Goal: Contribute content: Add original content to the website for others to see

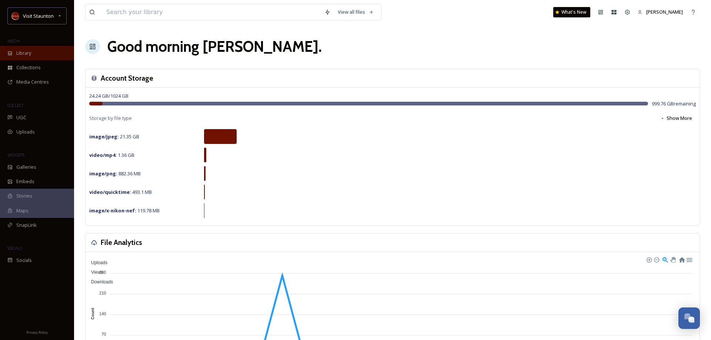
click at [32, 52] on div "Library" at bounding box center [37, 53] width 74 height 14
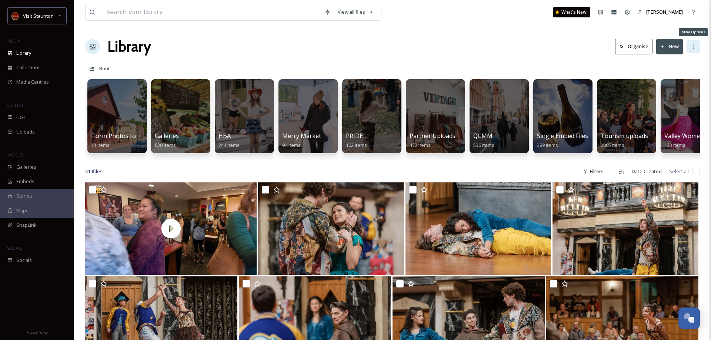
click at [699, 48] on div "More Options" at bounding box center [692, 46] width 13 height 13
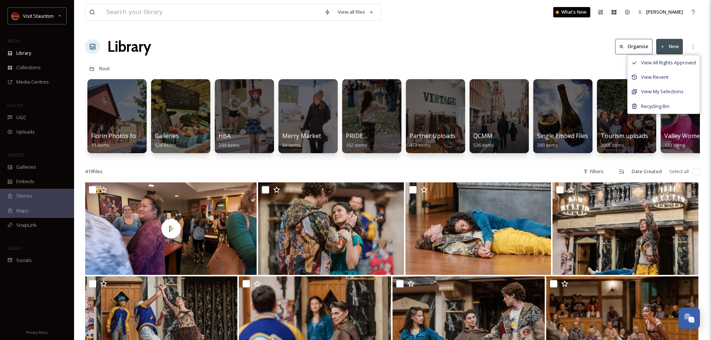
click at [669, 48] on button "New" at bounding box center [669, 46] width 27 height 15
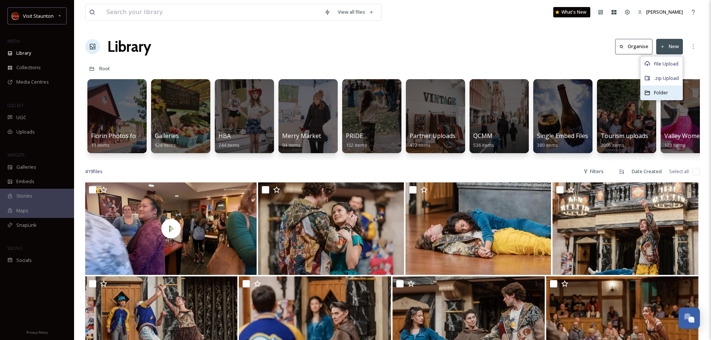
click at [659, 90] on span "Folder" at bounding box center [661, 92] width 14 height 7
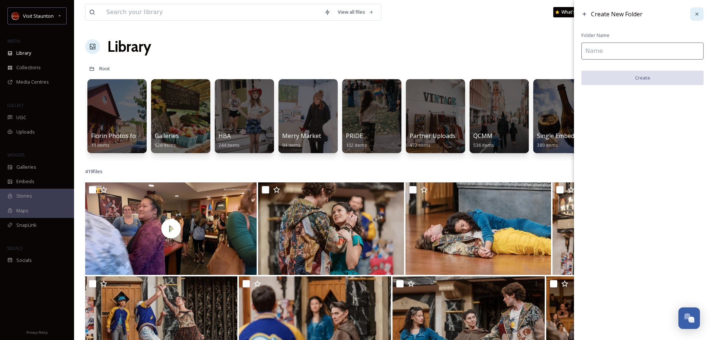
click at [700, 17] on div at bounding box center [696, 13] width 13 height 13
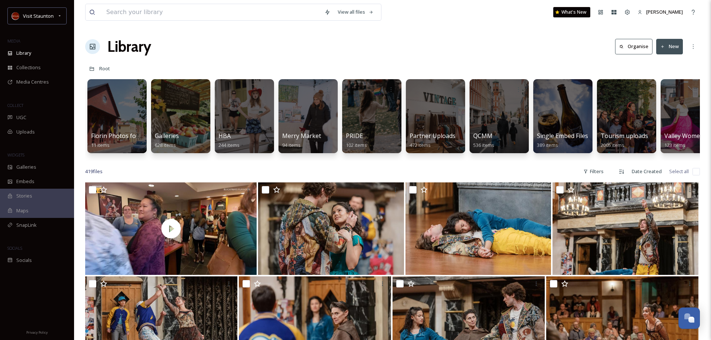
click at [672, 45] on button "New" at bounding box center [669, 46] width 27 height 15
click at [665, 62] on span "File Upload" at bounding box center [666, 63] width 24 height 7
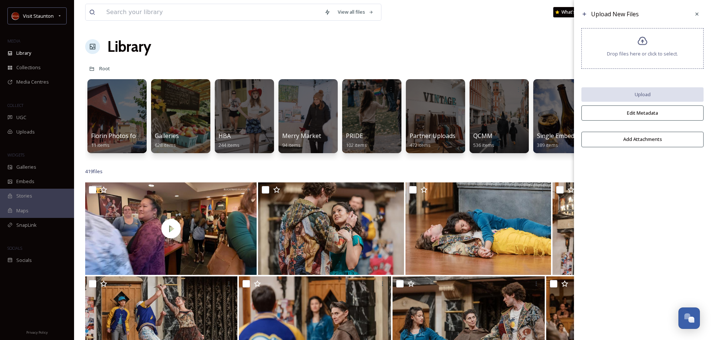
click at [642, 50] on div "Drop files here or click to select." at bounding box center [642, 48] width 122 height 41
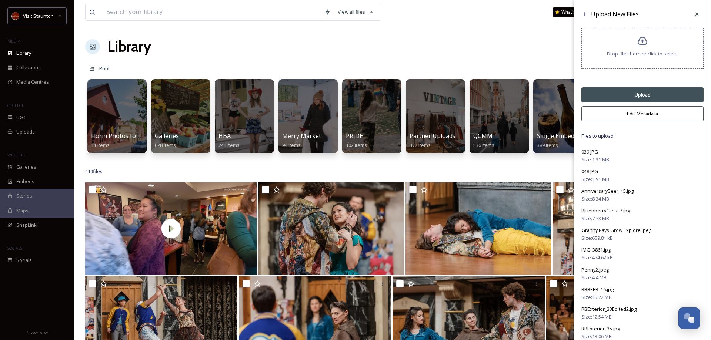
click at [653, 115] on button "Edit Metadata" at bounding box center [642, 113] width 122 height 15
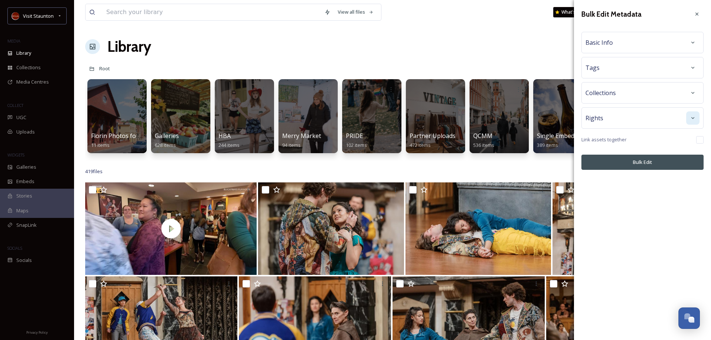
click at [695, 117] on icon at bounding box center [693, 118] width 6 height 6
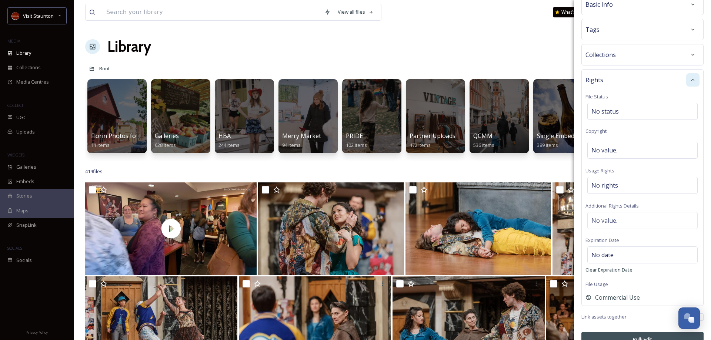
scroll to position [53, 0]
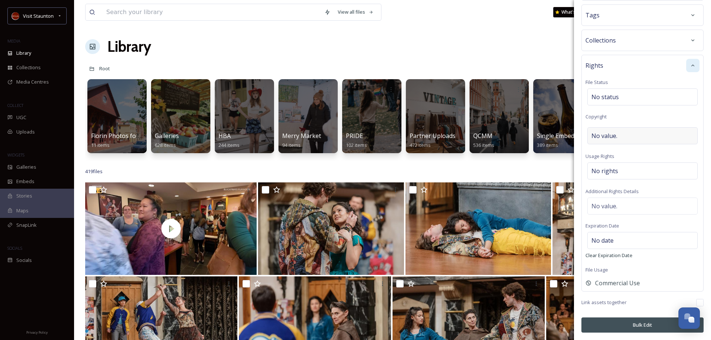
click at [622, 135] on div "No value." at bounding box center [642, 135] width 110 height 17
type input "Credit Grow Explore Photography"
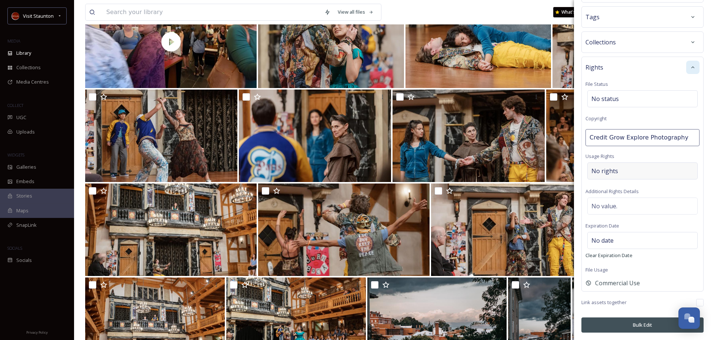
scroll to position [189, 0]
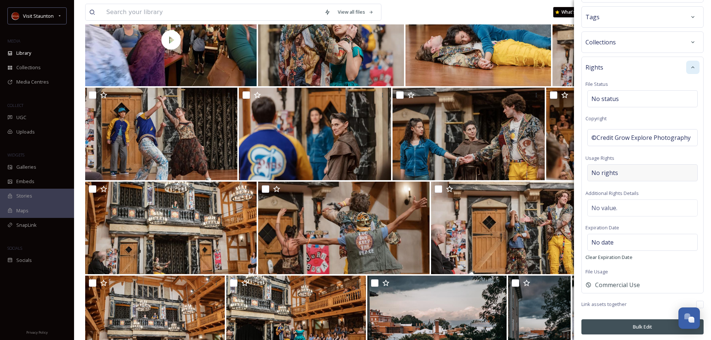
click at [632, 168] on div "No rights" at bounding box center [642, 172] width 110 height 17
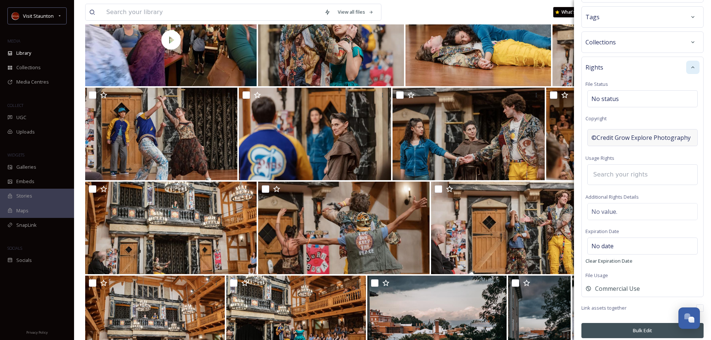
click at [613, 137] on span "©Credit Grow Explore Photography" at bounding box center [640, 137] width 99 height 9
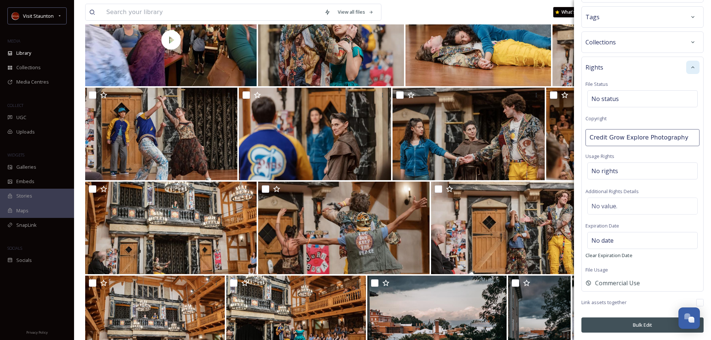
drag, startPoint x: 607, startPoint y: 139, endPoint x: 568, endPoint y: 140, distance: 38.9
click at [585, 140] on input "Credit Grow Explore Photography" at bounding box center [642, 137] width 114 height 17
type input "Grow Explore Photography"
click at [685, 155] on div "Rights File Status No status Copyright Grow Explore Photography Usage Rights No…" at bounding box center [642, 174] width 122 height 235
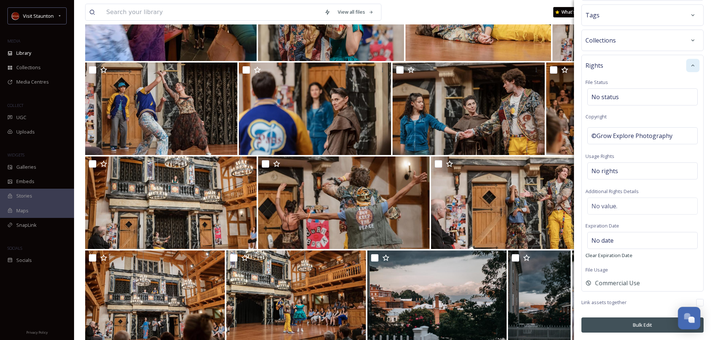
scroll to position [227, 0]
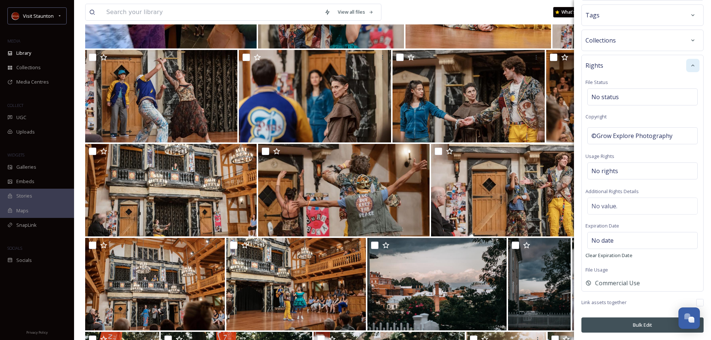
click at [639, 324] on button "Bulk Edit" at bounding box center [642, 325] width 122 height 15
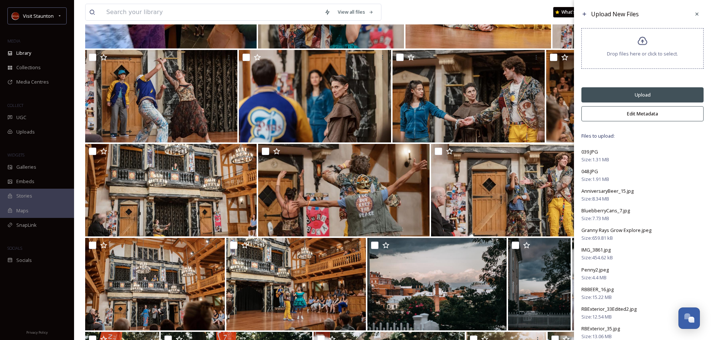
click at [645, 118] on button "Edit Metadata" at bounding box center [642, 113] width 122 height 15
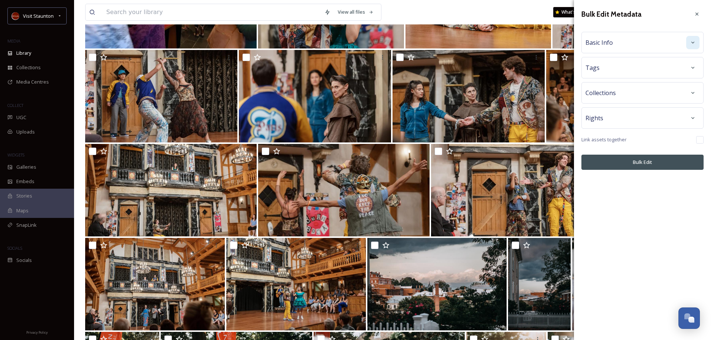
click at [694, 41] on icon at bounding box center [693, 43] width 6 height 6
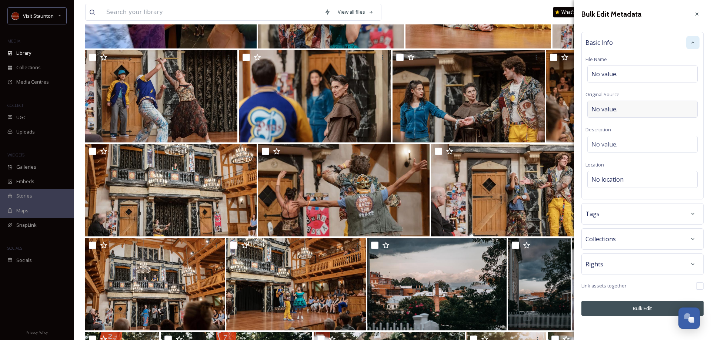
click at [636, 104] on div "No value." at bounding box center [642, 109] width 110 height 17
type input "Redbeard Brewing"
click at [694, 213] on icon at bounding box center [693, 214] width 6 height 6
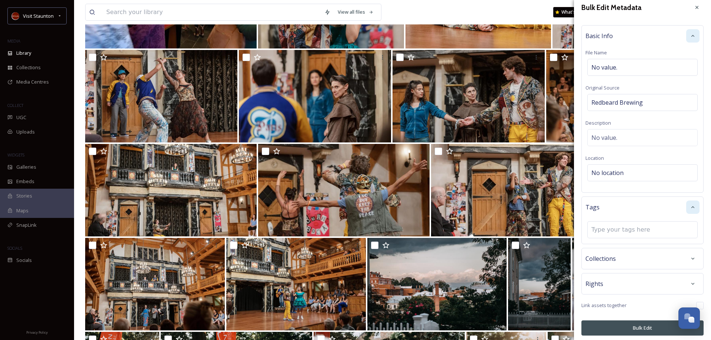
scroll to position [10, 0]
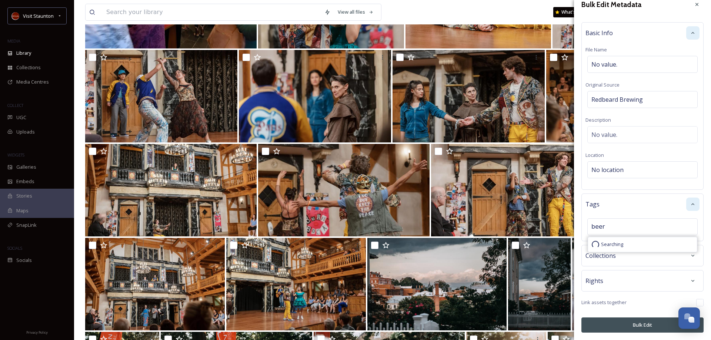
type input "beer"
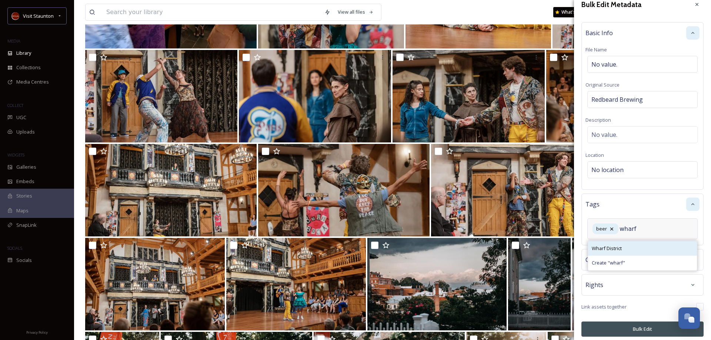
type input "wharf"
click at [613, 246] on span "Wharf District" at bounding box center [607, 248] width 30 height 7
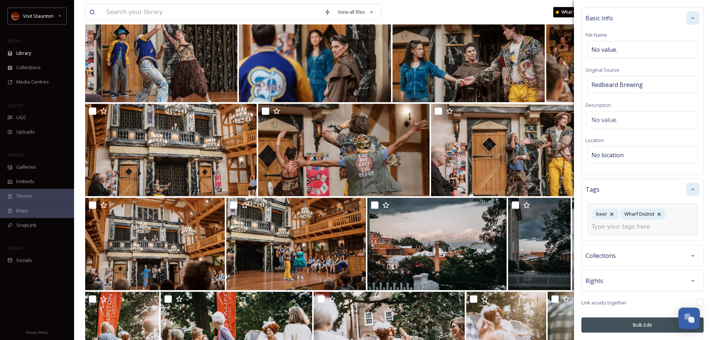
scroll to position [302, 0]
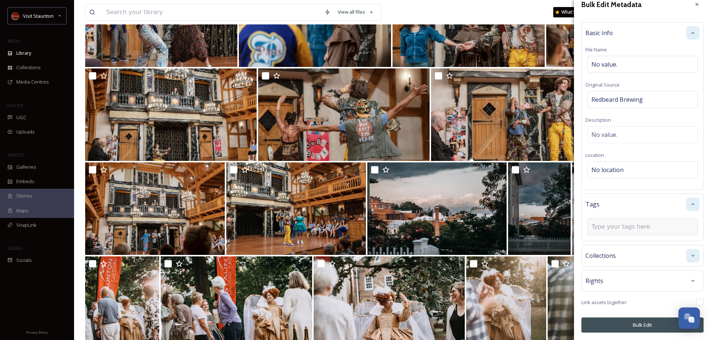
click at [696, 258] on div at bounding box center [692, 255] width 13 height 13
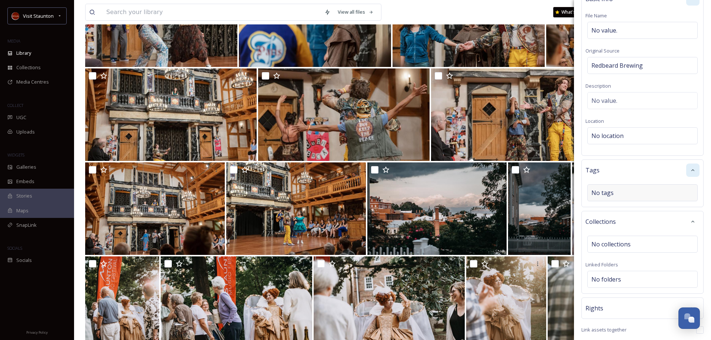
scroll to position [56, 0]
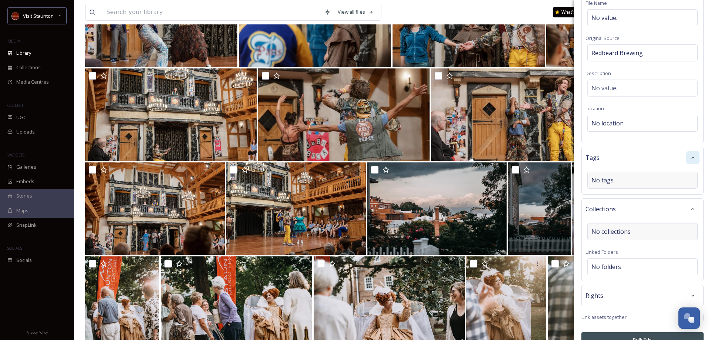
click at [640, 236] on div "No collections" at bounding box center [642, 231] width 110 height 17
click at [696, 207] on div at bounding box center [692, 209] width 13 height 13
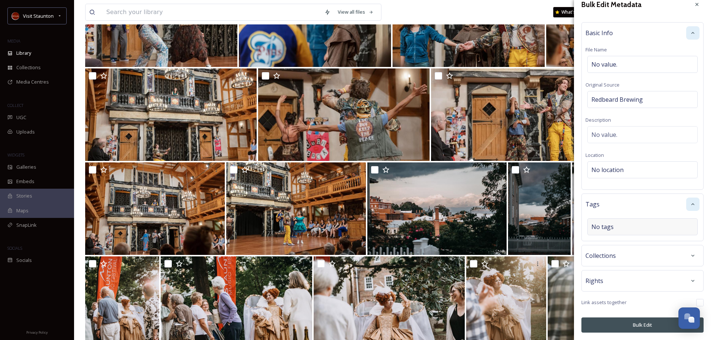
click at [687, 203] on div at bounding box center [692, 204] width 13 height 13
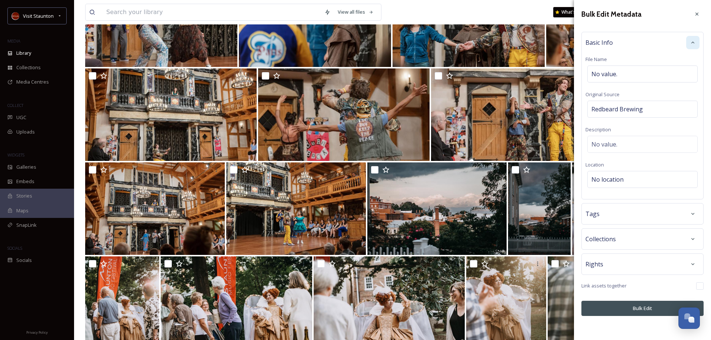
scroll to position [0, 0]
click at [654, 210] on div "Tags" at bounding box center [642, 213] width 114 height 13
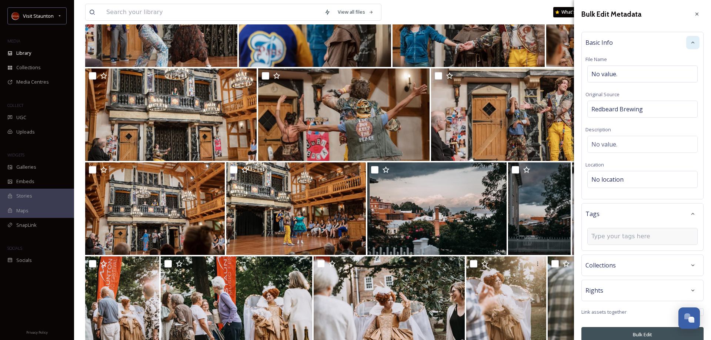
click at [634, 236] on input at bounding box center [628, 236] width 74 height 9
type input "beer"
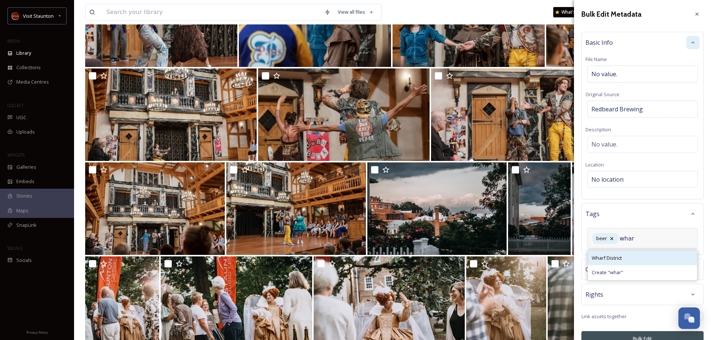
type input "whar"
click at [637, 259] on div "Wharf District" at bounding box center [642, 258] width 109 height 14
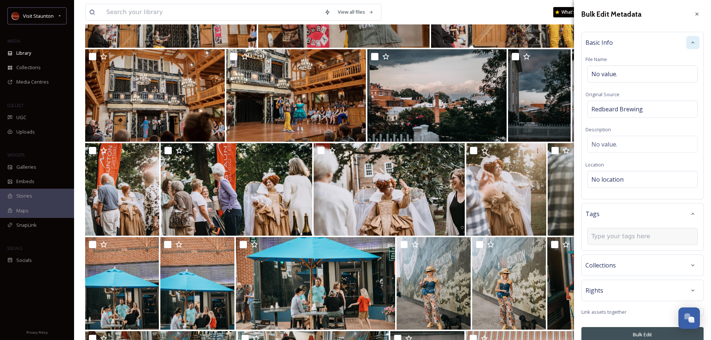
scroll to position [10, 0]
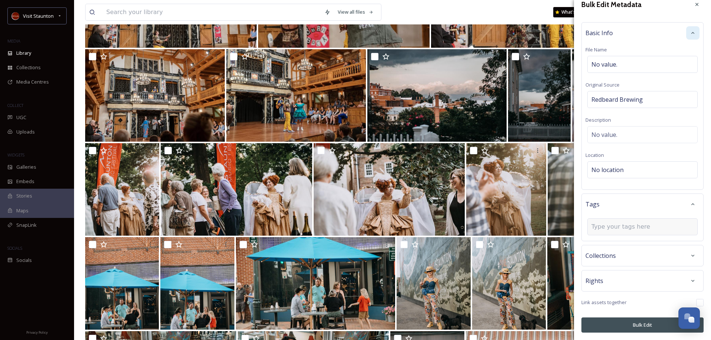
click at [661, 225] on div at bounding box center [642, 226] width 110 height 17
click at [691, 205] on icon at bounding box center [693, 204] width 6 height 6
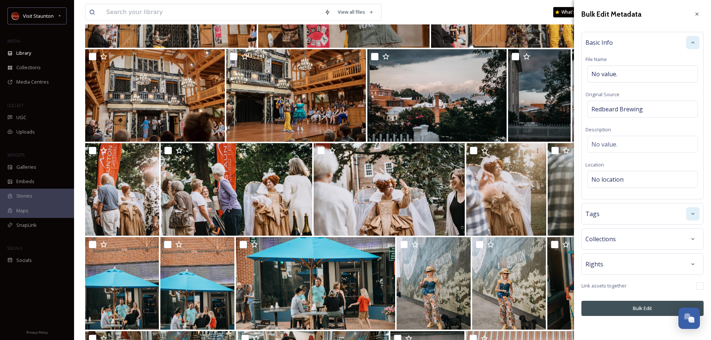
scroll to position [566, 0]
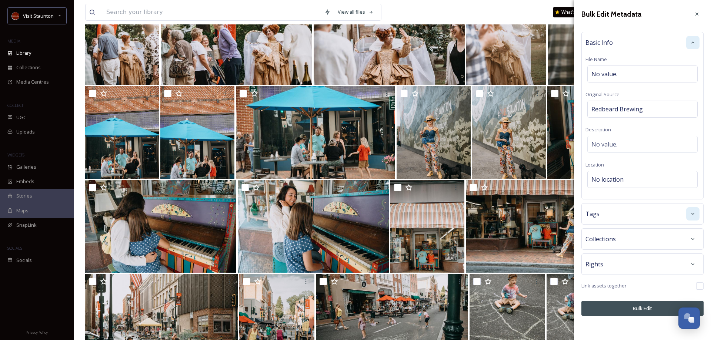
click at [653, 272] on div "Rights" at bounding box center [642, 264] width 122 height 21
click at [656, 260] on div "Rights" at bounding box center [642, 264] width 114 height 13
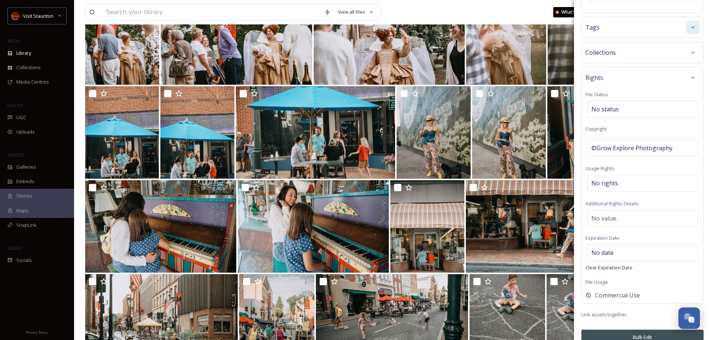
scroll to position [199, 0]
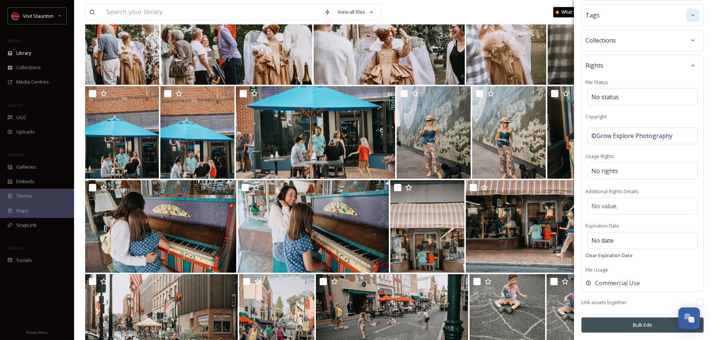
click at [624, 324] on button "Bulk Edit" at bounding box center [642, 325] width 122 height 15
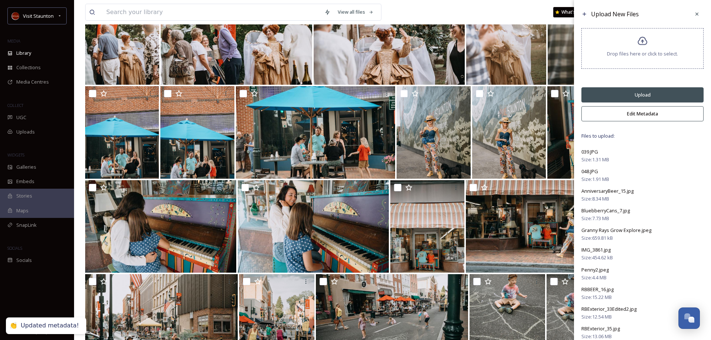
click at [626, 93] on button "Upload" at bounding box center [642, 94] width 122 height 15
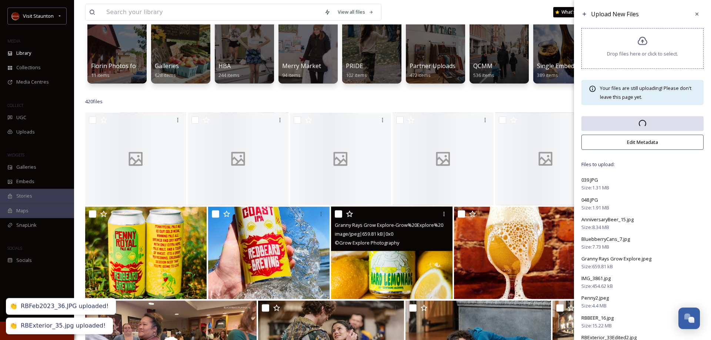
scroll to position [67, 0]
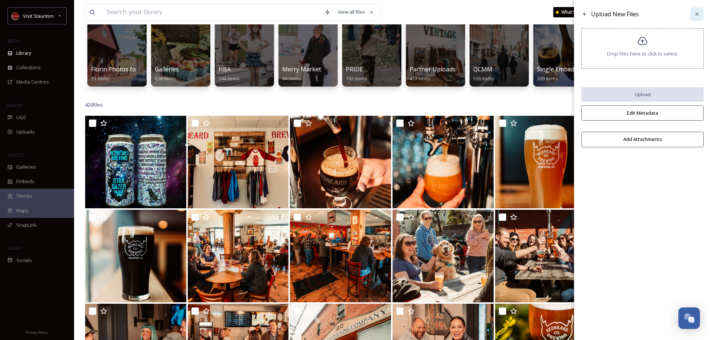
click at [696, 13] on icon at bounding box center [697, 14] width 6 height 6
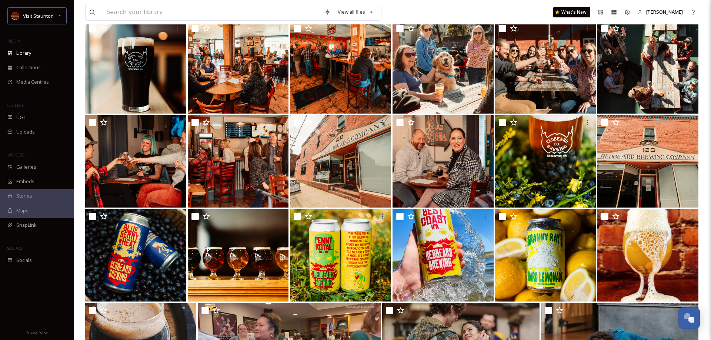
scroll to position [0, 0]
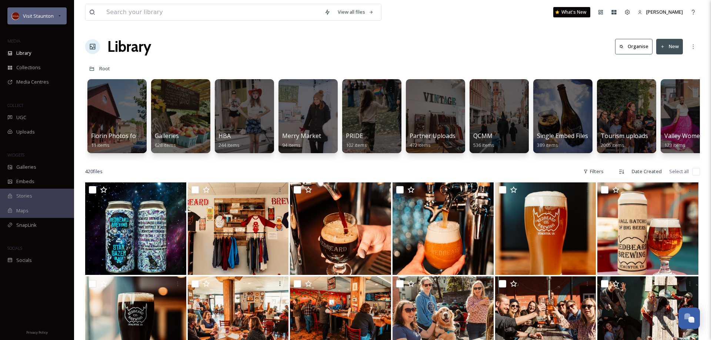
click at [60, 11] on div "Visit Staunton" at bounding box center [36, 15] width 59 height 17
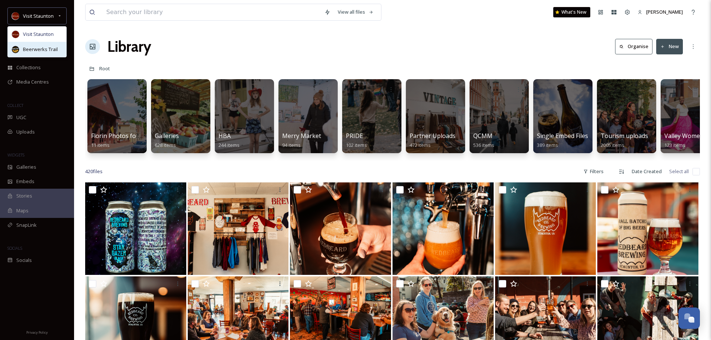
click at [34, 48] on span "Beerwerks Trail" at bounding box center [40, 49] width 35 height 7
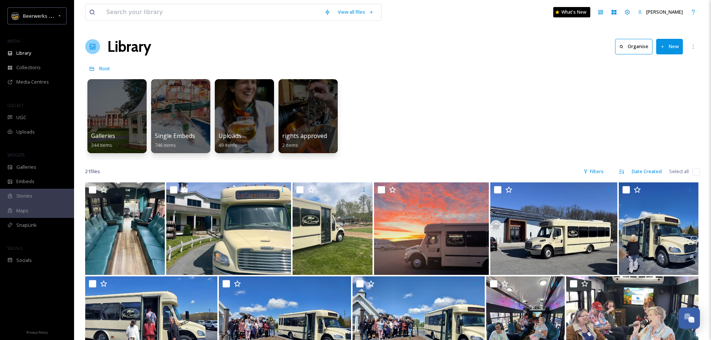
click at [666, 46] on button "New" at bounding box center [669, 46] width 27 height 15
click at [662, 63] on span "File Upload" at bounding box center [666, 63] width 24 height 7
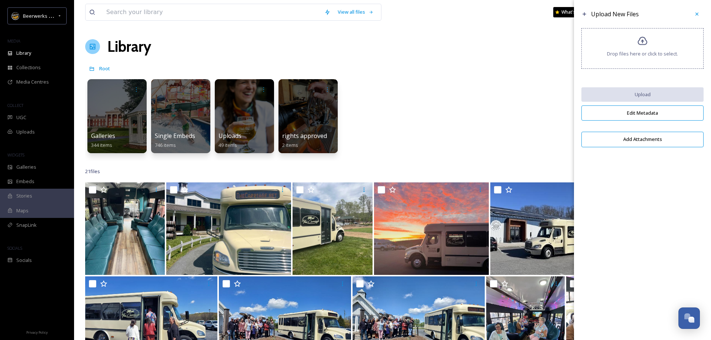
click at [648, 49] on div "Drop files here or click to select." at bounding box center [642, 48] width 122 height 41
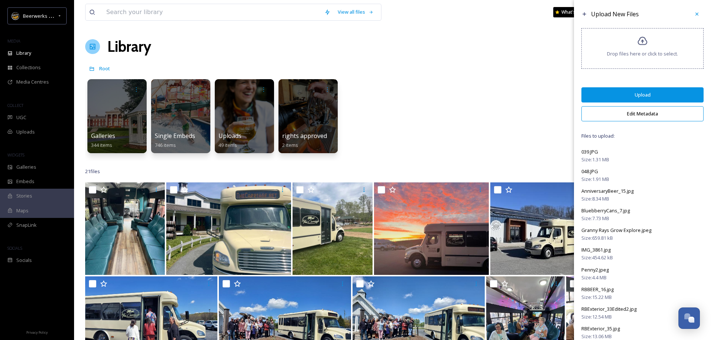
click at [659, 118] on button "Edit Metadata" at bounding box center [642, 113] width 122 height 15
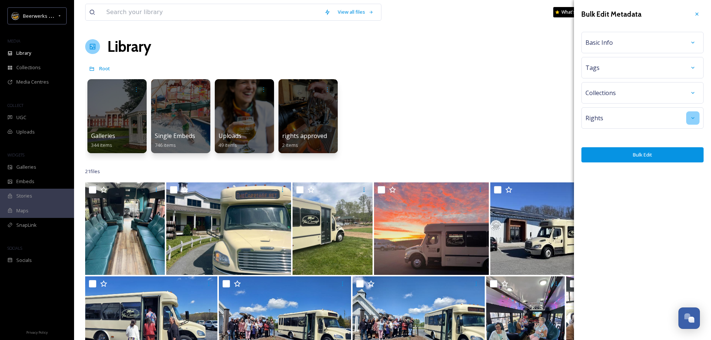
click at [694, 114] on div at bounding box center [692, 117] width 13 height 13
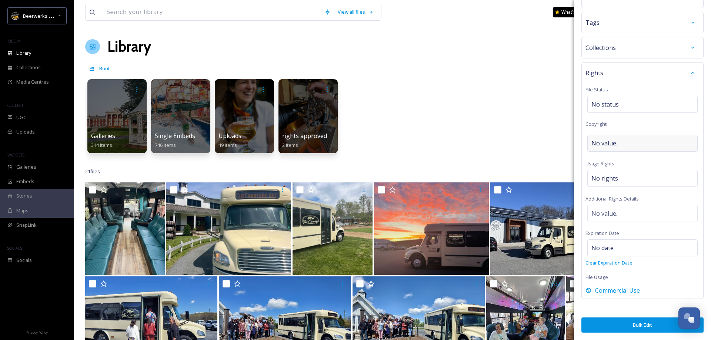
click at [636, 145] on div "No value." at bounding box center [642, 143] width 110 height 17
type input "Grow Explore Photography"
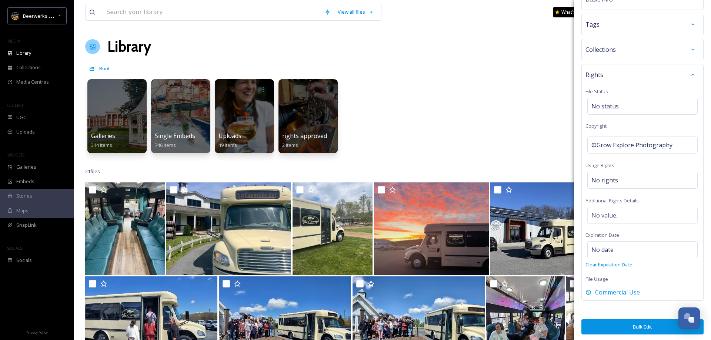
click at [620, 324] on button "Bulk Edit" at bounding box center [642, 327] width 122 height 15
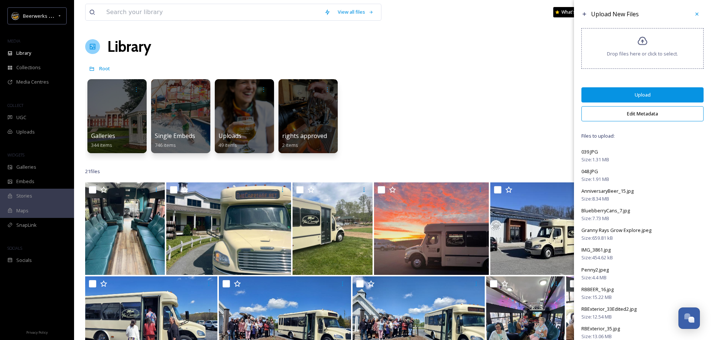
click at [658, 97] on button "Upload" at bounding box center [642, 94] width 122 height 15
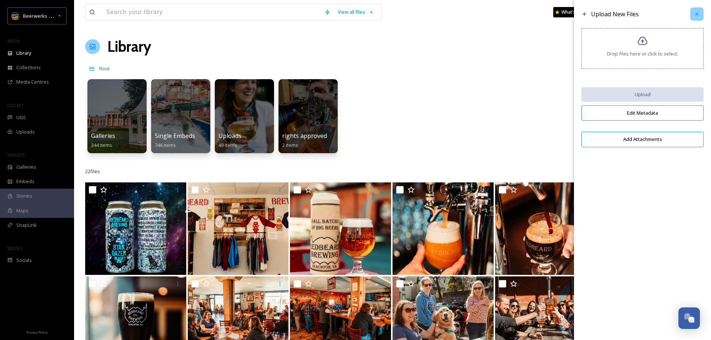
click at [695, 15] on icon at bounding box center [697, 14] width 6 height 6
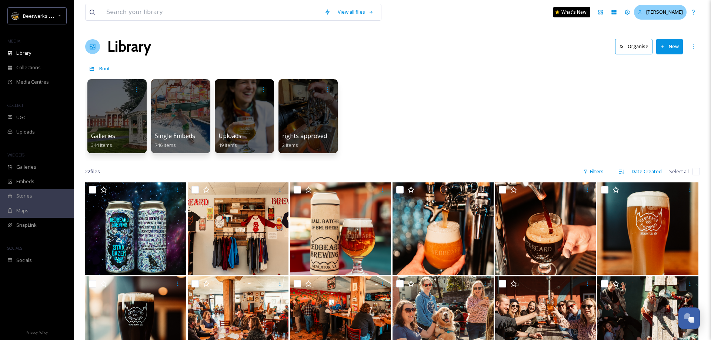
click at [672, 13] on span "[PERSON_NAME]" at bounding box center [664, 12] width 37 height 7
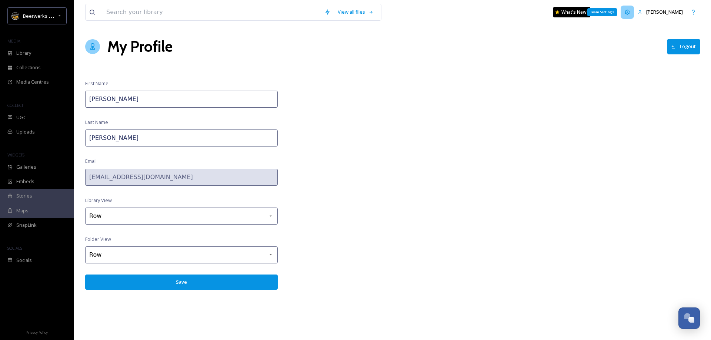
click at [630, 12] on icon at bounding box center [627, 12] width 6 height 6
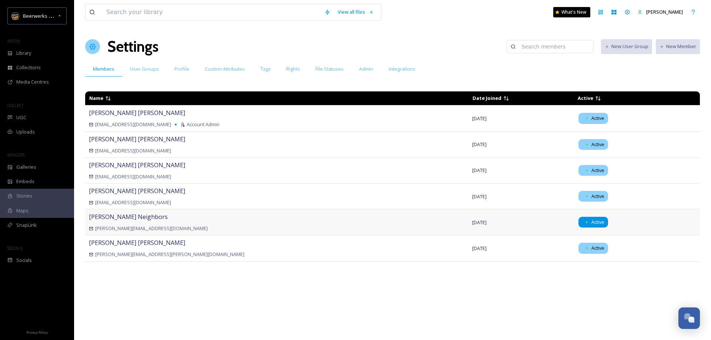
click at [591, 221] on span "Active" at bounding box center [597, 222] width 13 height 7
click at [113, 218] on span "[PERSON_NAME]" at bounding box center [128, 217] width 79 height 8
click at [49, 11] on div "Beerwerks Trail" at bounding box center [36, 15] width 59 height 17
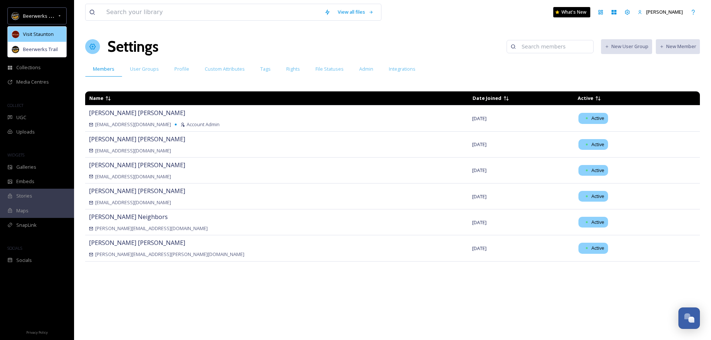
click at [29, 31] on span "Visit Staunton" at bounding box center [38, 34] width 31 height 7
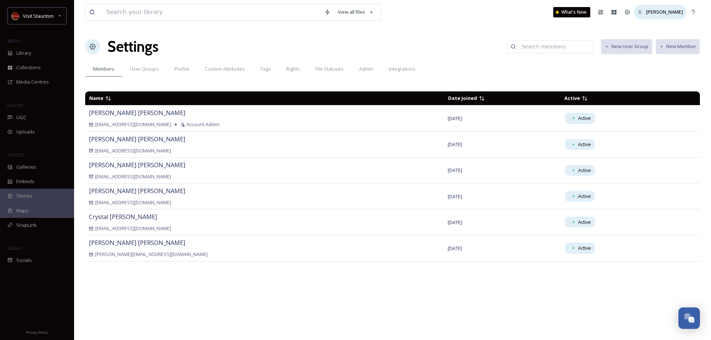
click at [674, 13] on span "[PERSON_NAME]" at bounding box center [664, 12] width 37 height 7
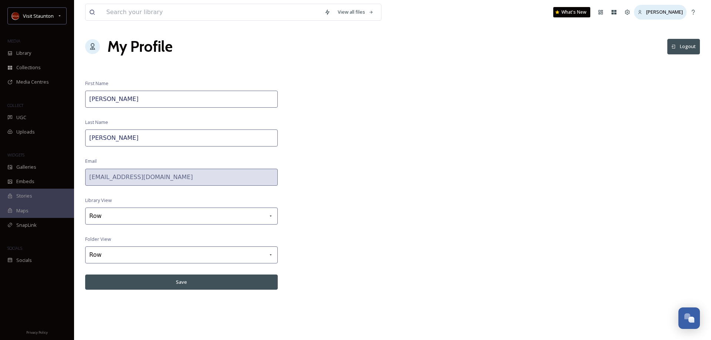
click at [674, 13] on span "[PERSON_NAME]" at bounding box center [664, 12] width 37 height 7
click at [640, 11] on icon at bounding box center [640, 12] width 5 height 5
click at [629, 13] on icon at bounding box center [627, 12] width 6 height 6
